Goal: Navigation & Orientation: Find specific page/section

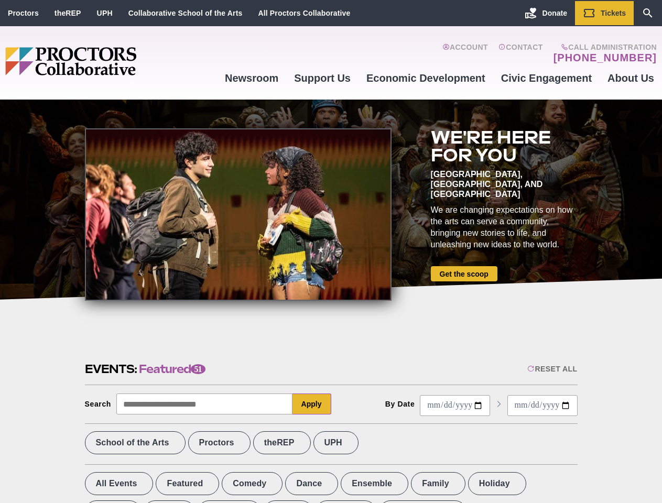
click at [331, 252] on div at bounding box center [238, 214] width 307 height 172
click at [551, 369] on div "Reset All" at bounding box center [552, 369] width 50 height 8
click at [312, 404] on button "Apply" at bounding box center [311, 404] width 39 height 21
